Goal: Information Seeking & Learning: Learn about a topic

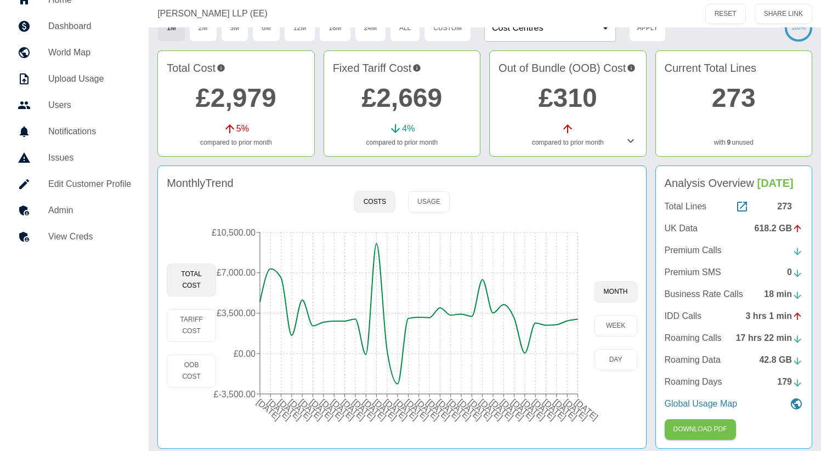
scroll to position [52, 0]
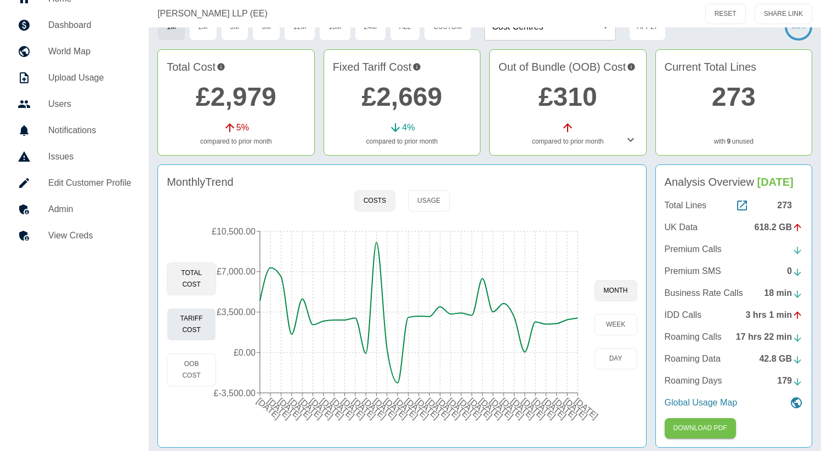
click at [195, 328] on button "Tariff Cost" at bounding box center [191, 324] width 49 height 33
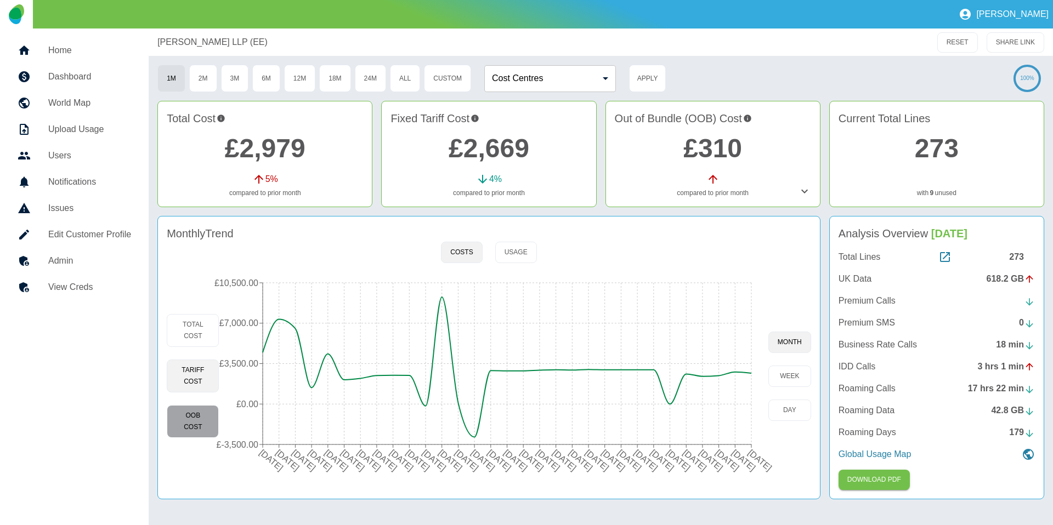
click at [201, 425] on button "OOB Cost" at bounding box center [193, 421] width 52 height 33
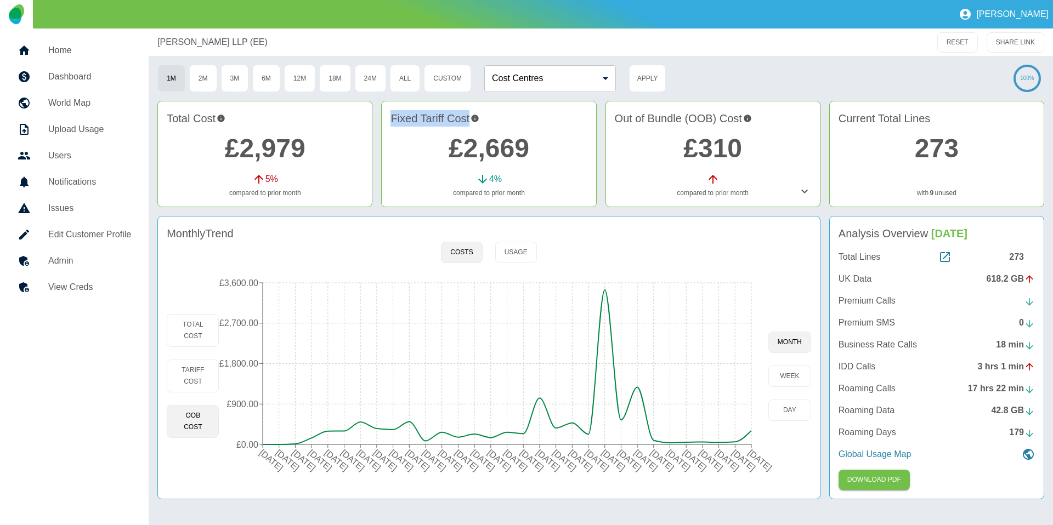
copy h4 "Fixed Tariff Cost"
drag, startPoint x: 392, startPoint y: 123, endPoint x: 450, endPoint y: 129, distance: 58.5
click at [450, 129] on div "Fixed Tariff Cost £2,669 4 % compared to prior month" at bounding box center [488, 154] width 215 height 106
click at [208, 381] on button "Tariff Cost" at bounding box center [193, 376] width 52 height 33
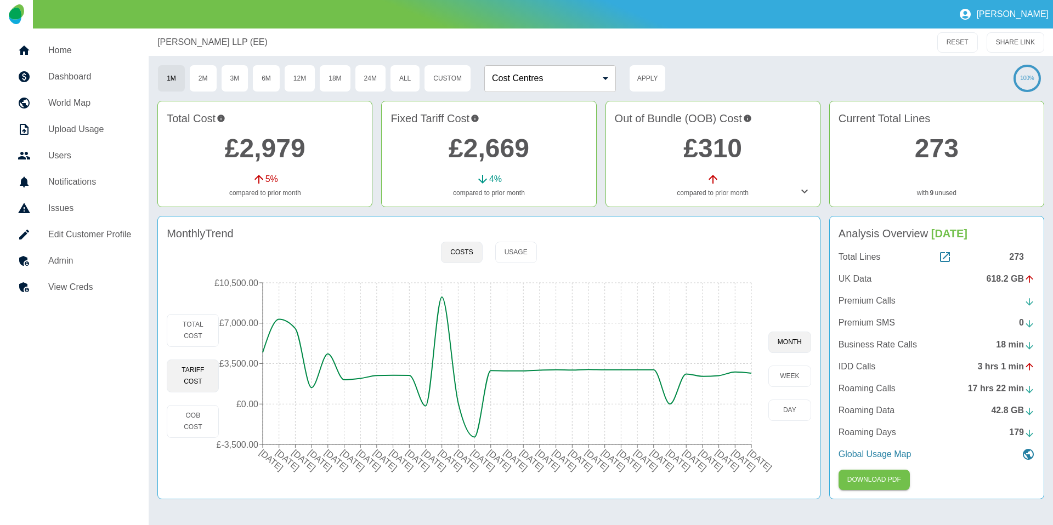
click at [754, 374] on icon "22 Feb 2023 22 Mar 2023 22 Apr 2023 22 May 2023 22 Jun 2023 22 Jul 2023 22 Aug …" at bounding box center [493, 376] width 549 height 208
click at [751, 374] on circle at bounding box center [751, 373] width 9 height 9
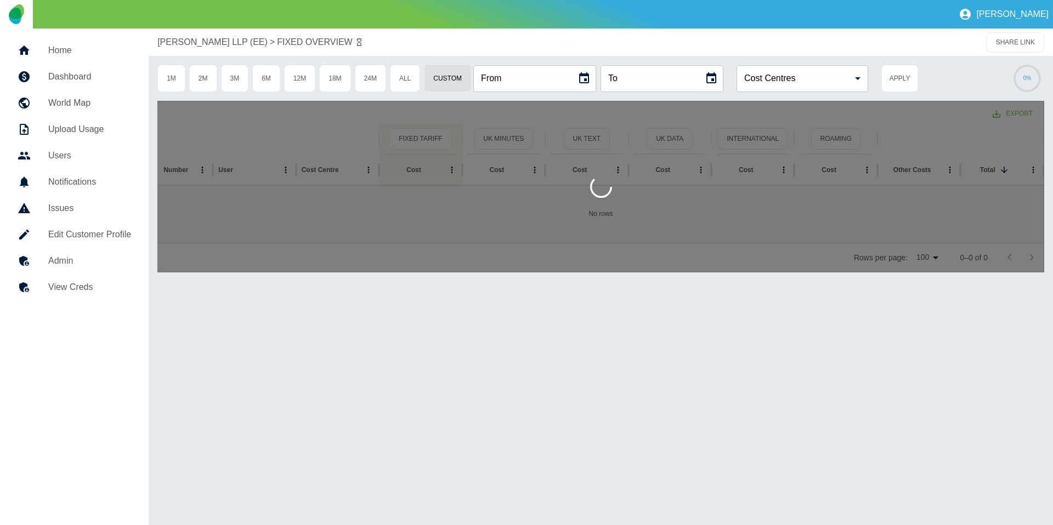
type input "**********"
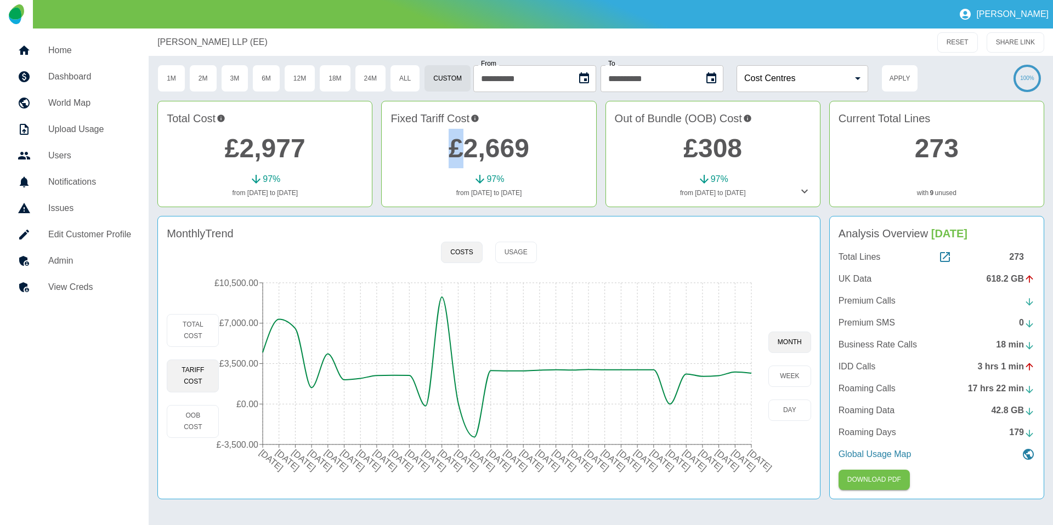
drag, startPoint x: 443, startPoint y: 150, endPoint x: 459, endPoint y: 149, distance: 16.0
click at [459, 149] on h2 "£2,669" at bounding box center [489, 148] width 196 height 39
copy link "£"
click at [196, 424] on button "OOB Cost" at bounding box center [193, 421] width 52 height 33
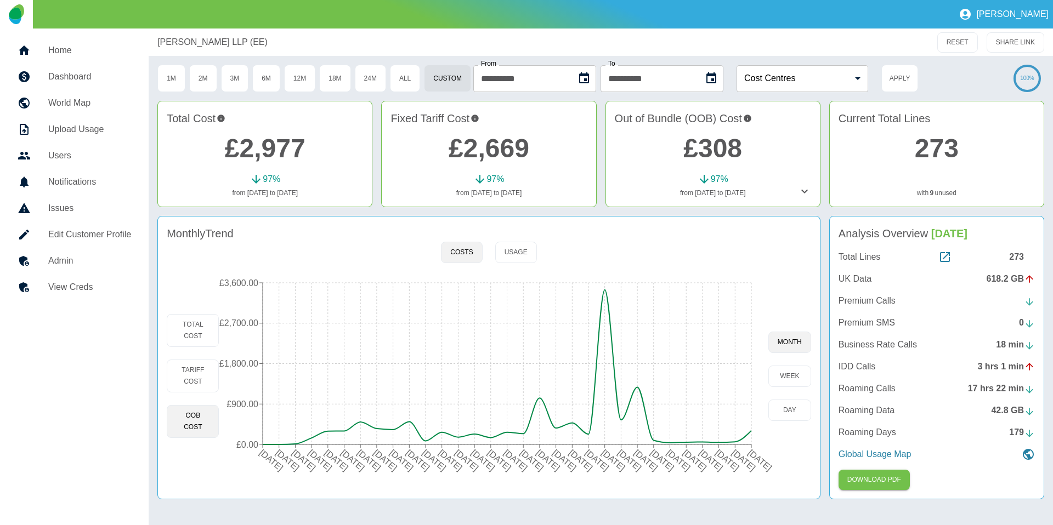
click at [441, 211] on div "Total Cost £2,977 97 % from 23/07/2025 to 22/08/2025 Fixed Tariff Cost £2,669 9…" at bounding box center [600, 156] width 887 height 111
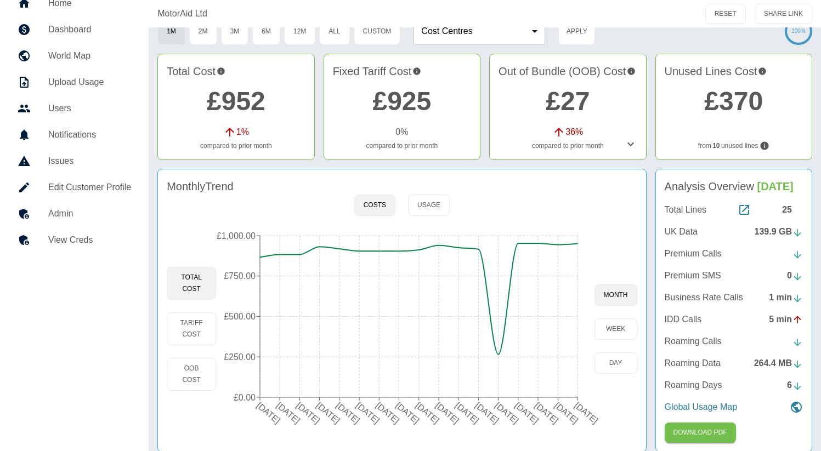
scroll to position [48, 0]
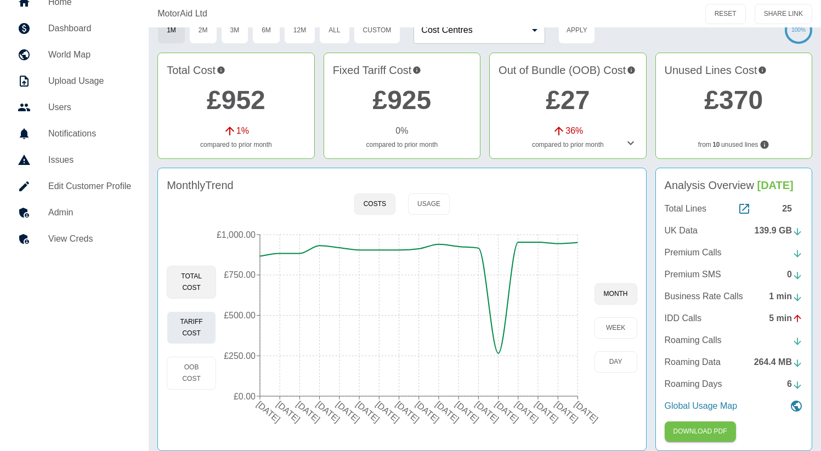
click at [202, 329] on button "Tariff Cost" at bounding box center [191, 328] width 49 height 33
